Goal: Information Seeking & Learning: Find contact information

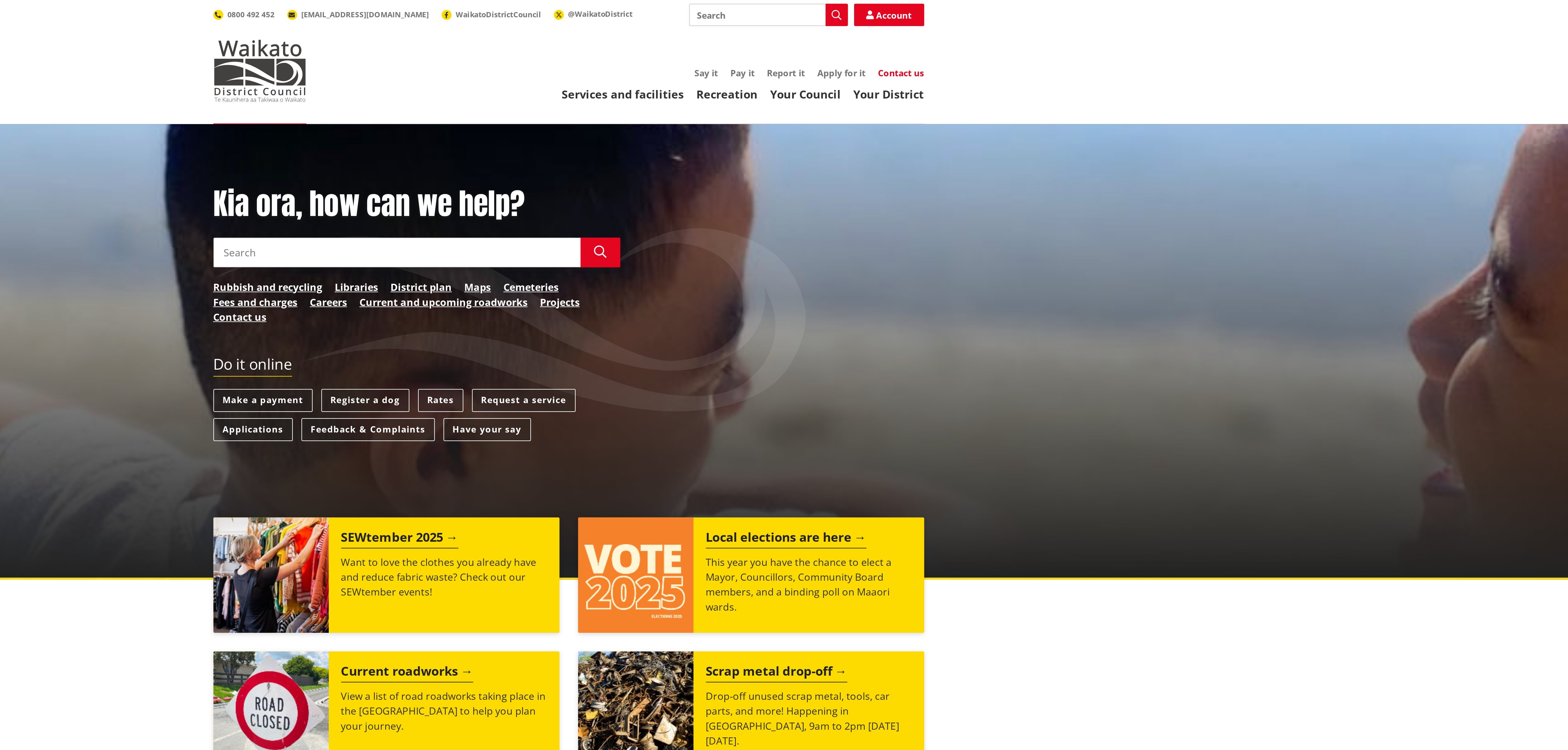
drag, startPoint x: 878, startPoint y: 502, endPoint x: 933, endPoint y: 29, distance: 476.2
click at [933, 29] on link "Contact us" at bounding box center [931, 32] width 20 height 5
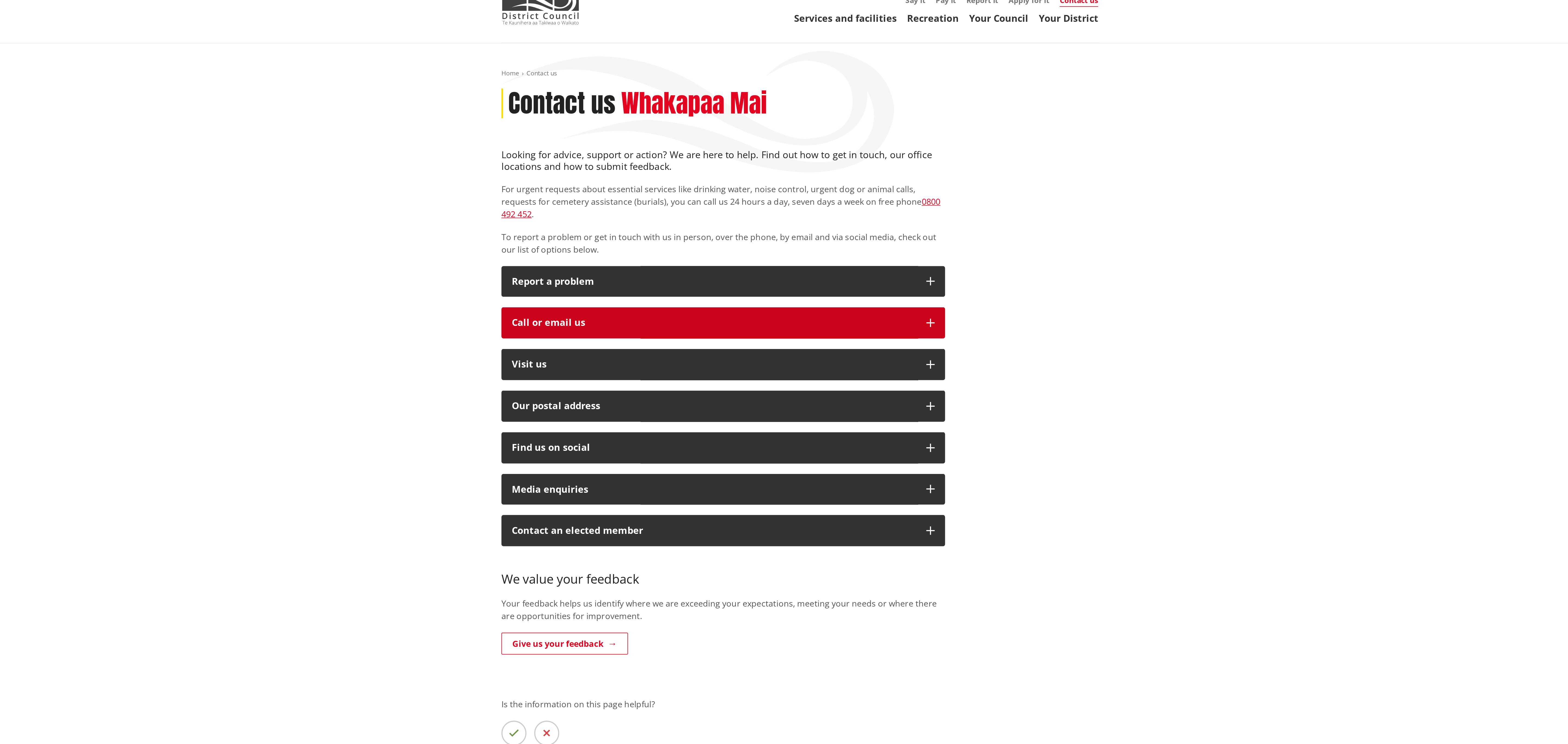
click at [851, 198] on icon "button" at bounding box center [852, 200] width 4 height 4
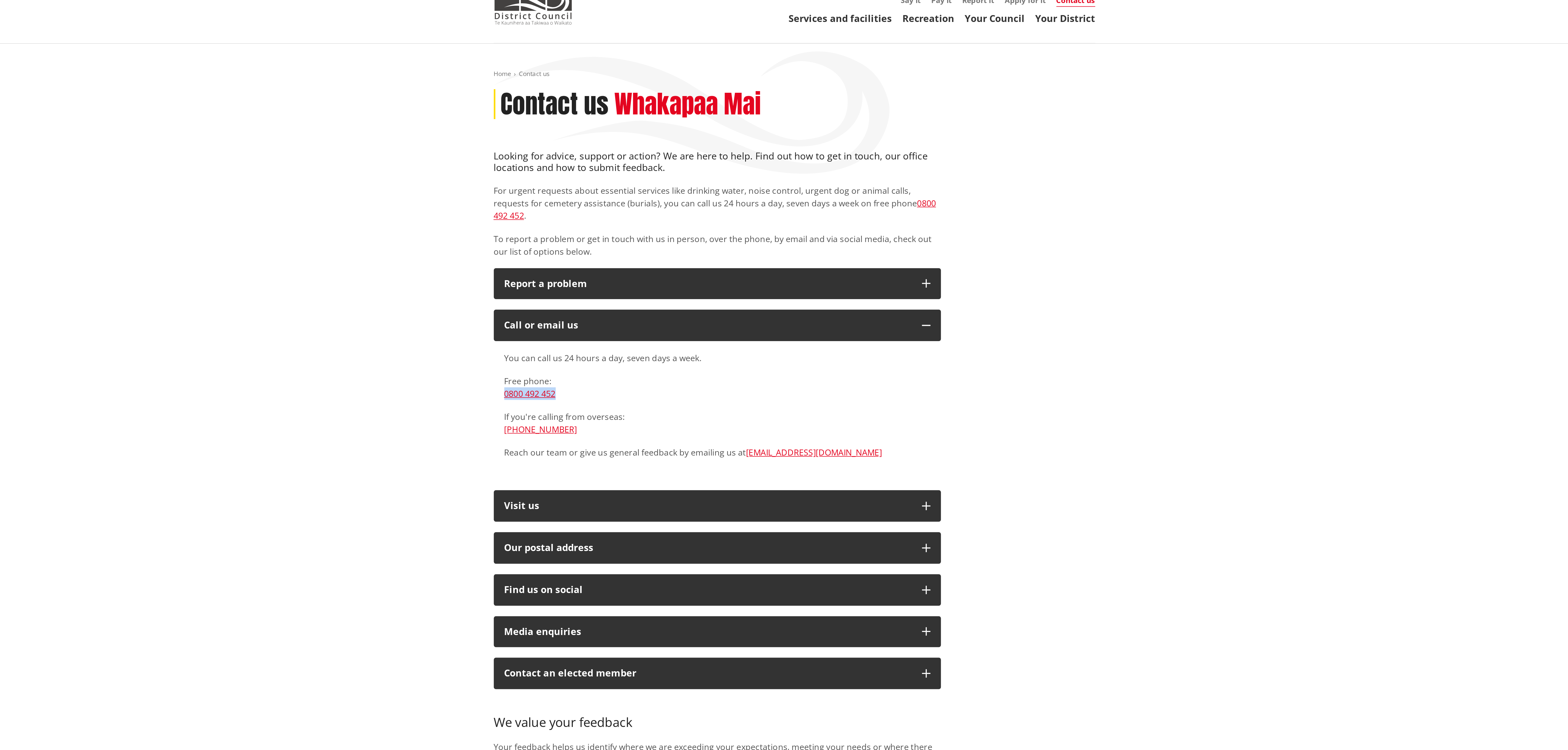
drag, startPoint x: 668, startPoint y: 232, endPoint x: 627, endPoint y: 231, distance: 41.0
click at [627, 231] on div "You can call us 24 hours a day, seven days a week. Free phone: [PHONE_NUMBER] I…" at bounding box center [744, 247] width 234 height 72
copy link "0800 492 452"
